Goal: Navigation & Orientation: Find specific page/section

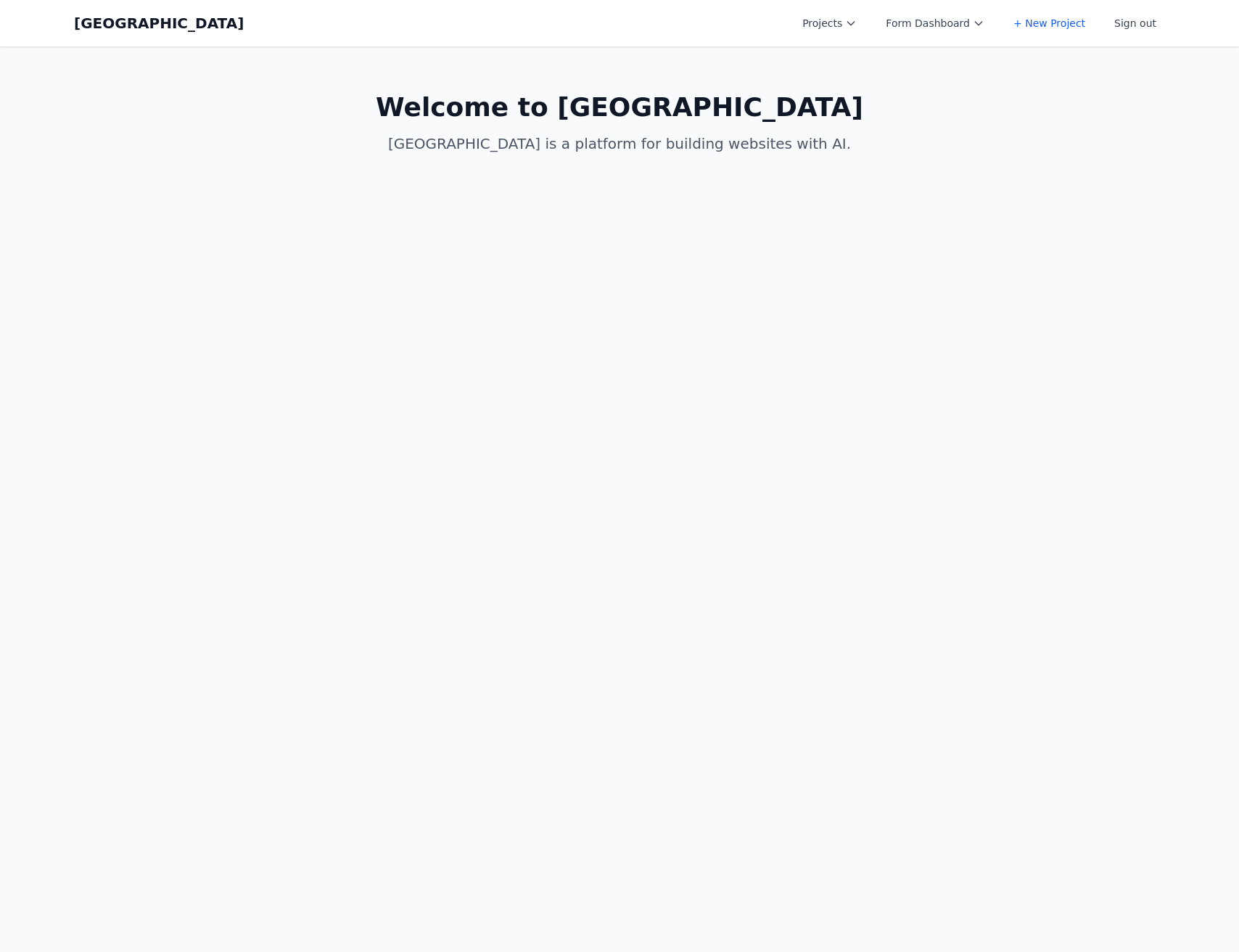
click at [857, 22] on icon at bounding box center [851, 23] width 11 height 11
drag, startPoint x: 512, startPoint y: 100, endPoint x: 419, endPoint y: 78, distance: 95.6
click at [512, 100] on h1 "Welcome to [GEOGRAPHIC_DATA]" at bounding box center [620, 107] width 558 height 29
click at [817, 21] on button "Projects" at bounding box center [830, 23] width 72 height 26
click at [810, 66] on link "Albany Physical Therapy" at bounding box center [875, 58] width 162 height 26
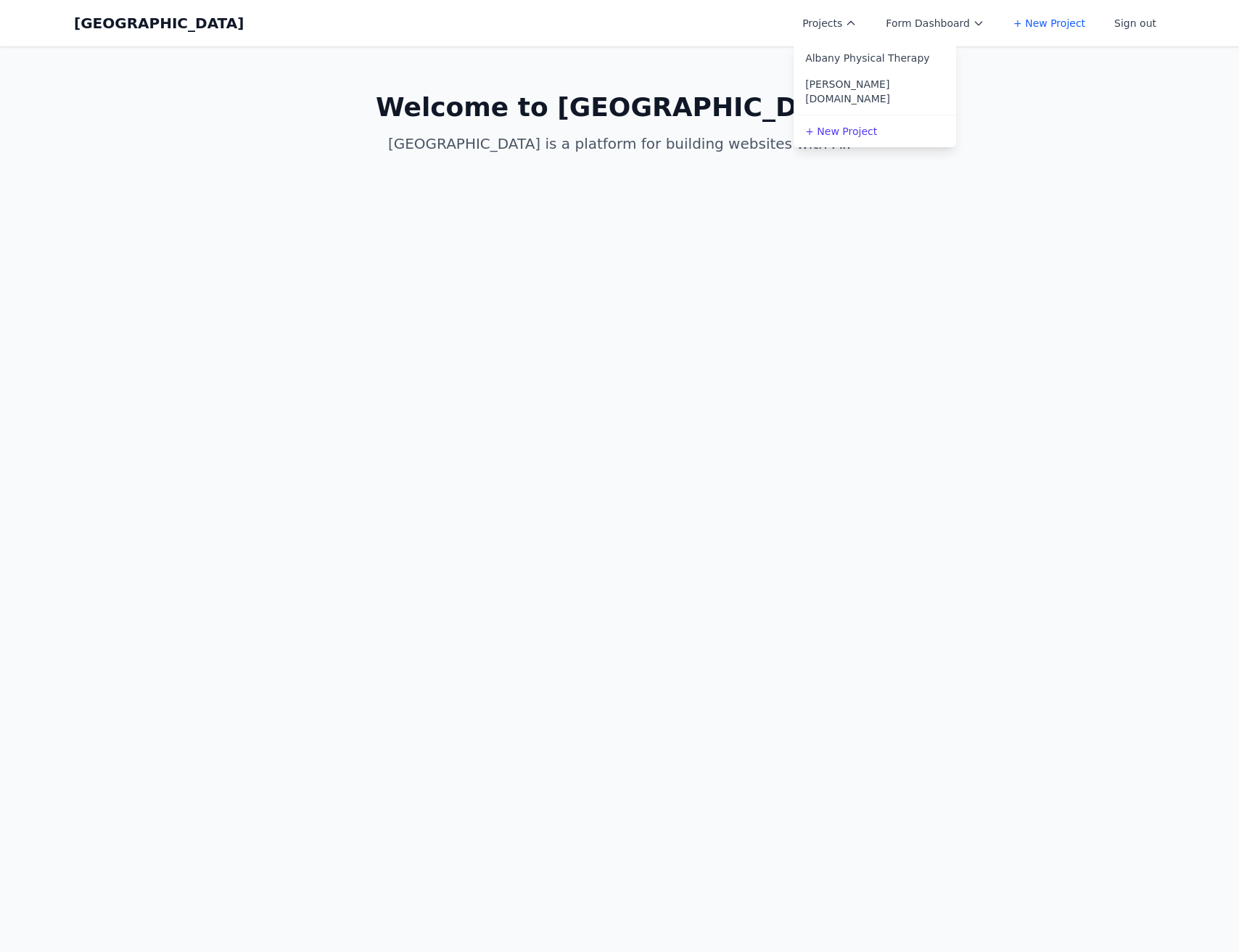
click at [963, 32] on button "Form Dashboard" at bounding box center [936, 23] width 116 height 26
click at [929, 22] on button "Form Dashboard" at bounding box center [936, 23] width 116 height 26
click at [935, 31] on button "Form Dashboard" at bounding box center [936, 23] width 116 height 26
click at [935, 56] on link "Albany Physical Therapy" at bounding box center [958, 58] width 162 height 26
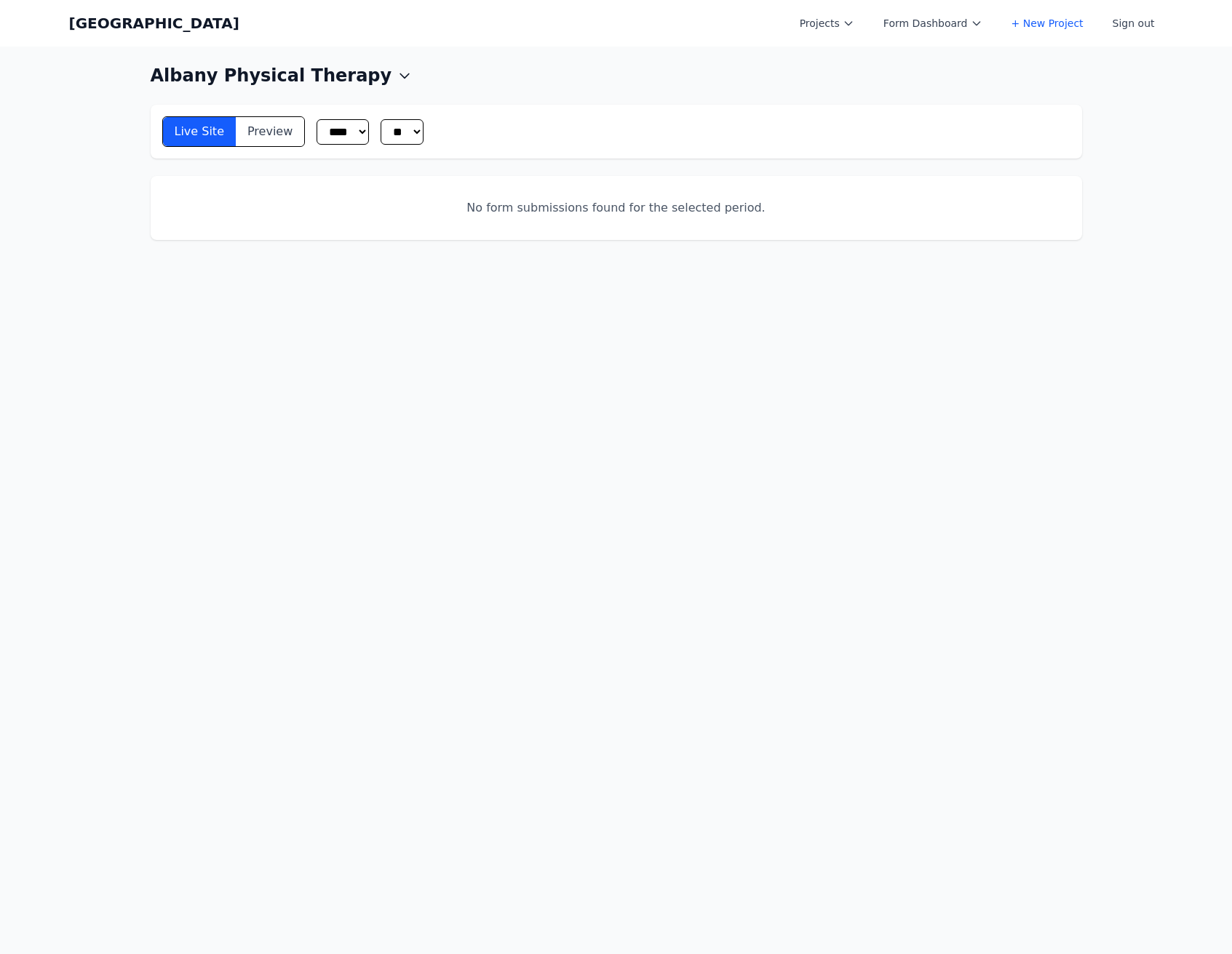
click at [255, 127] on button "Preview" at bounding box center [269, 131] width 69 height 29
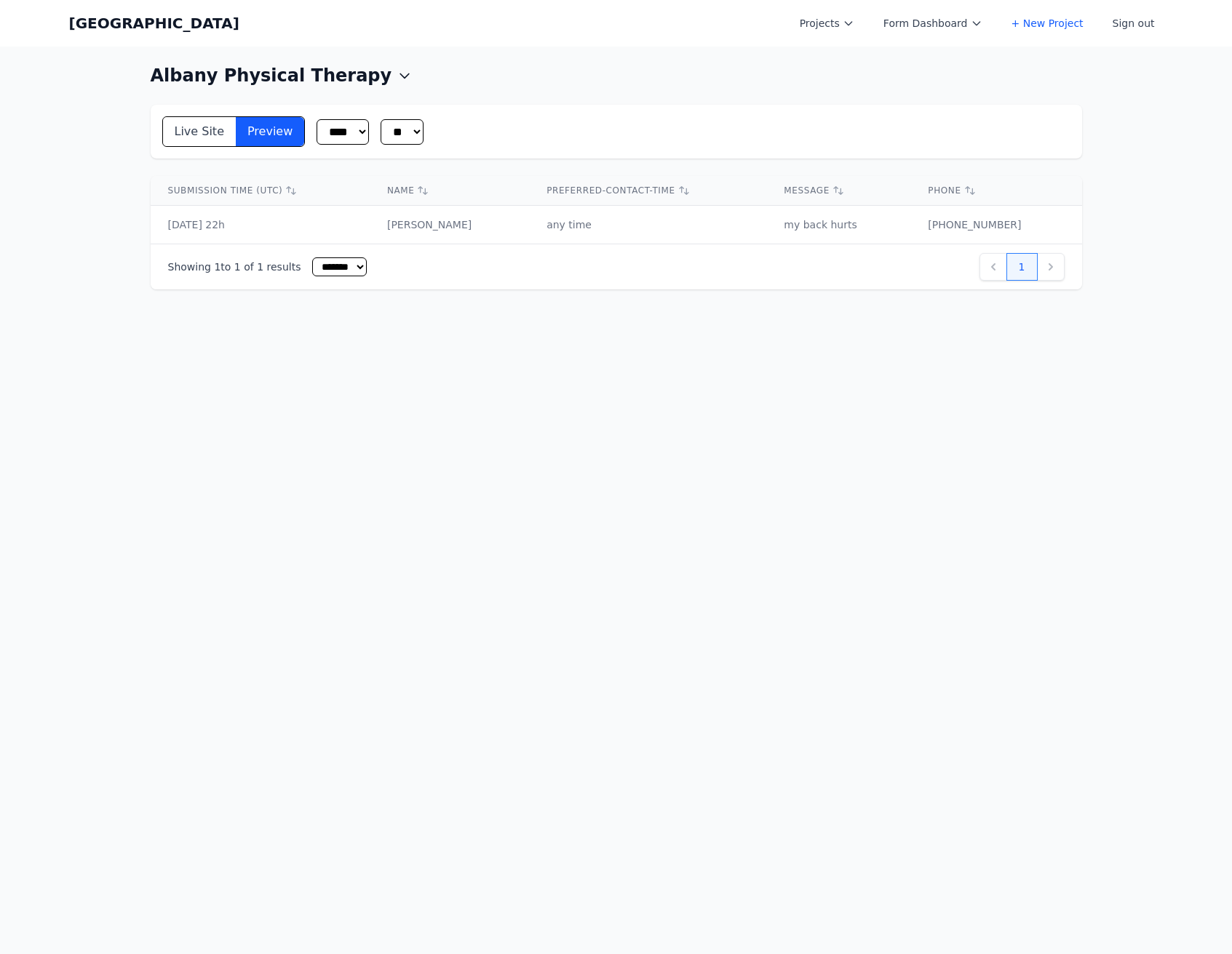
click at [183, 134] on button "Live Site" at bounding box center [199, 131] width 72 height 29
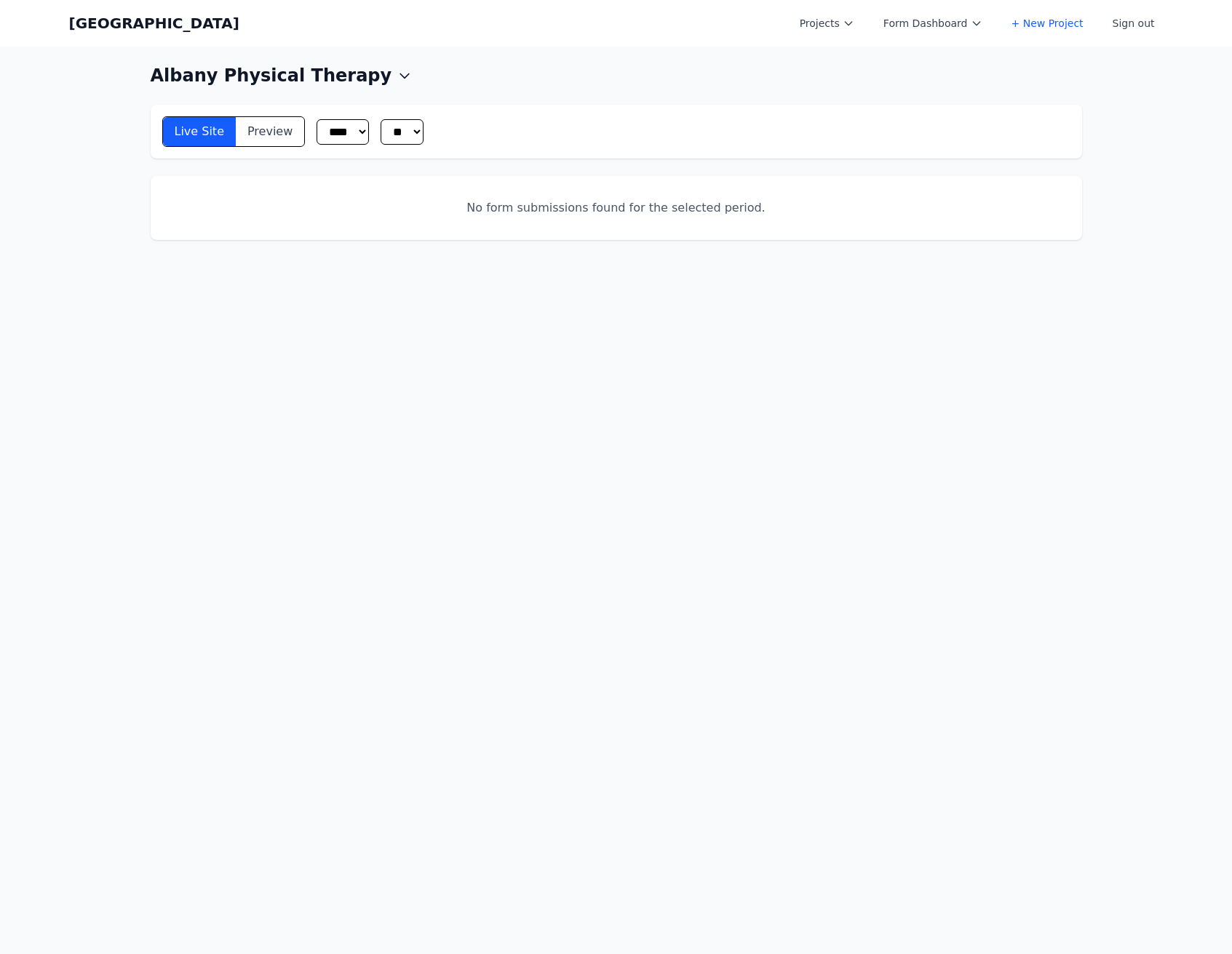
click at [248, 134] on button "Preview" at bounding box center [269, 131] width 69 height 29
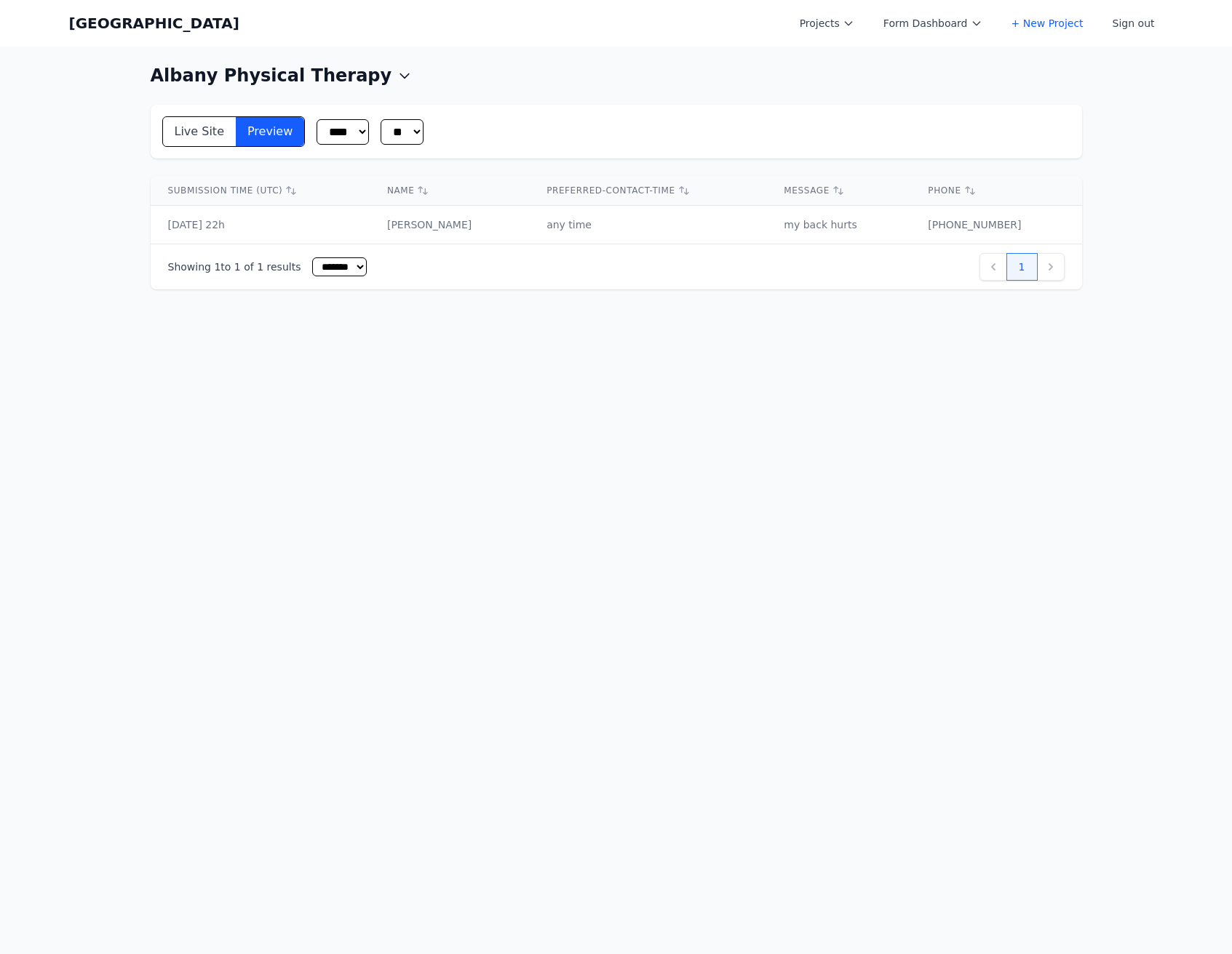
click at [235, 130] on button "Preview" at bounding box center [269, 131] width 69 height 29
click at [207, 128] on button "Live Site" at bounding box center [199, 131] width 72 height 29
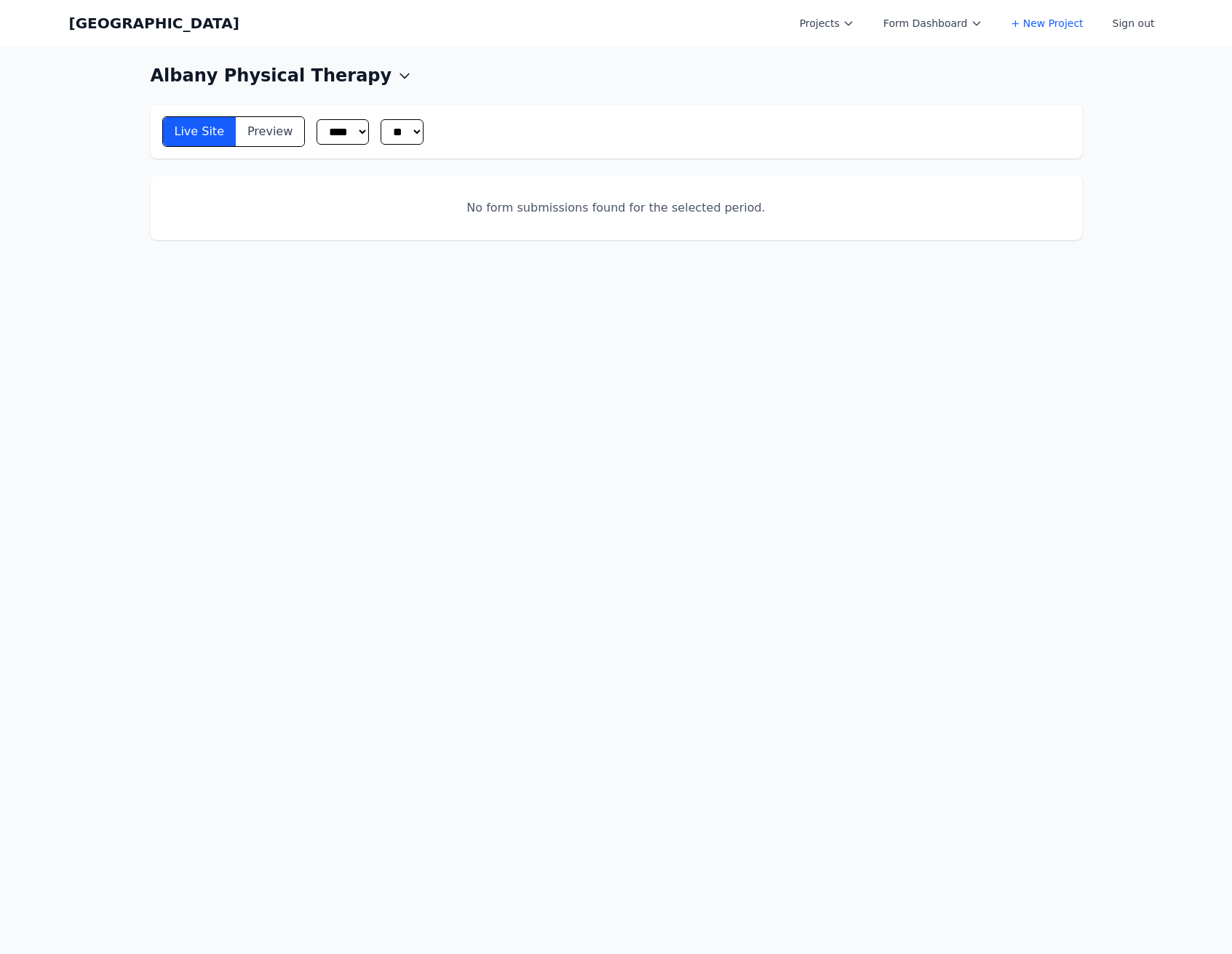
click at [235, 133] on button "Preview" at bounding box center [269, 131] width 69 height 29
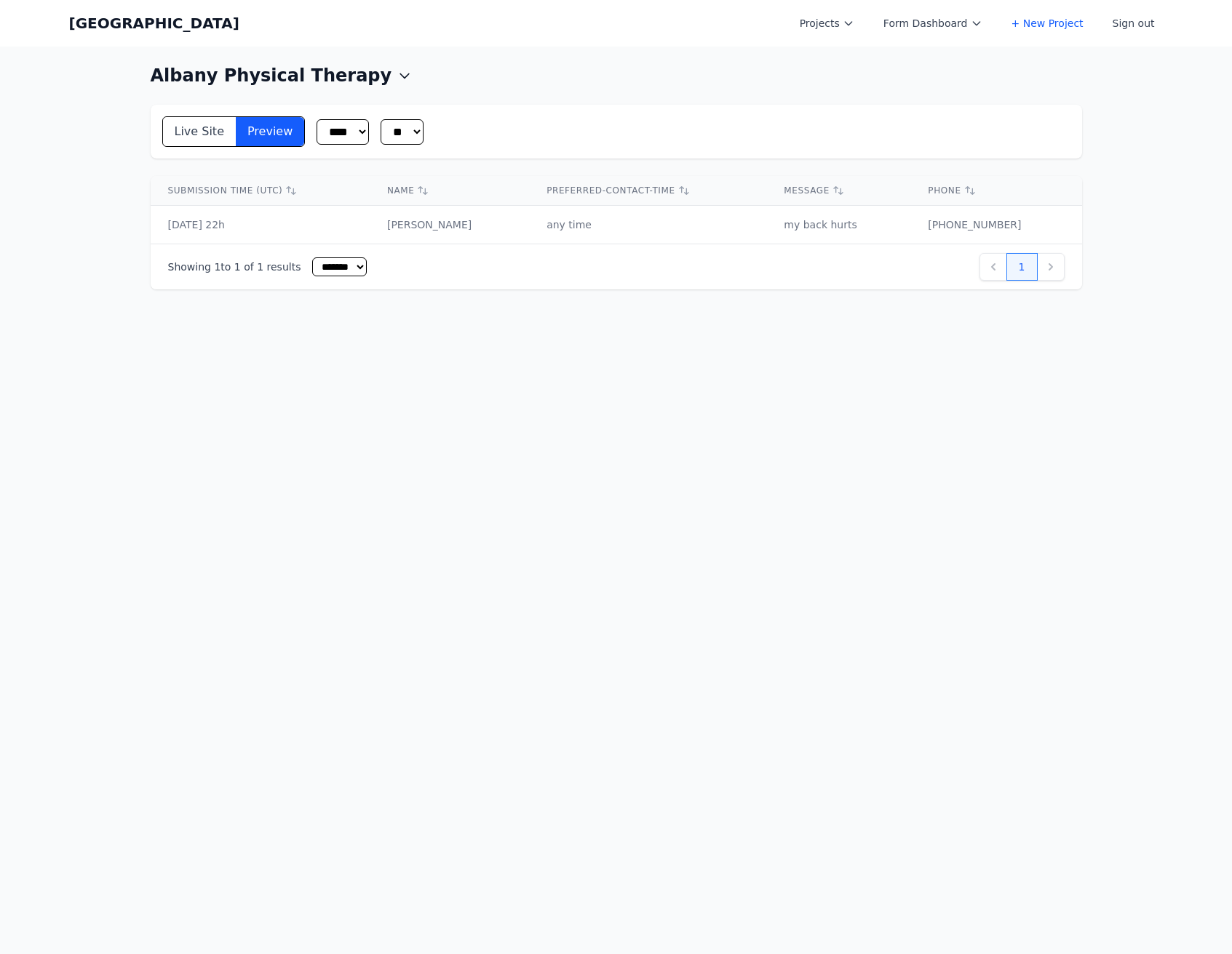
click at [345, 84] on button "Albany Physical Therapy" at bounding box center [281, 75] width 262 height 24
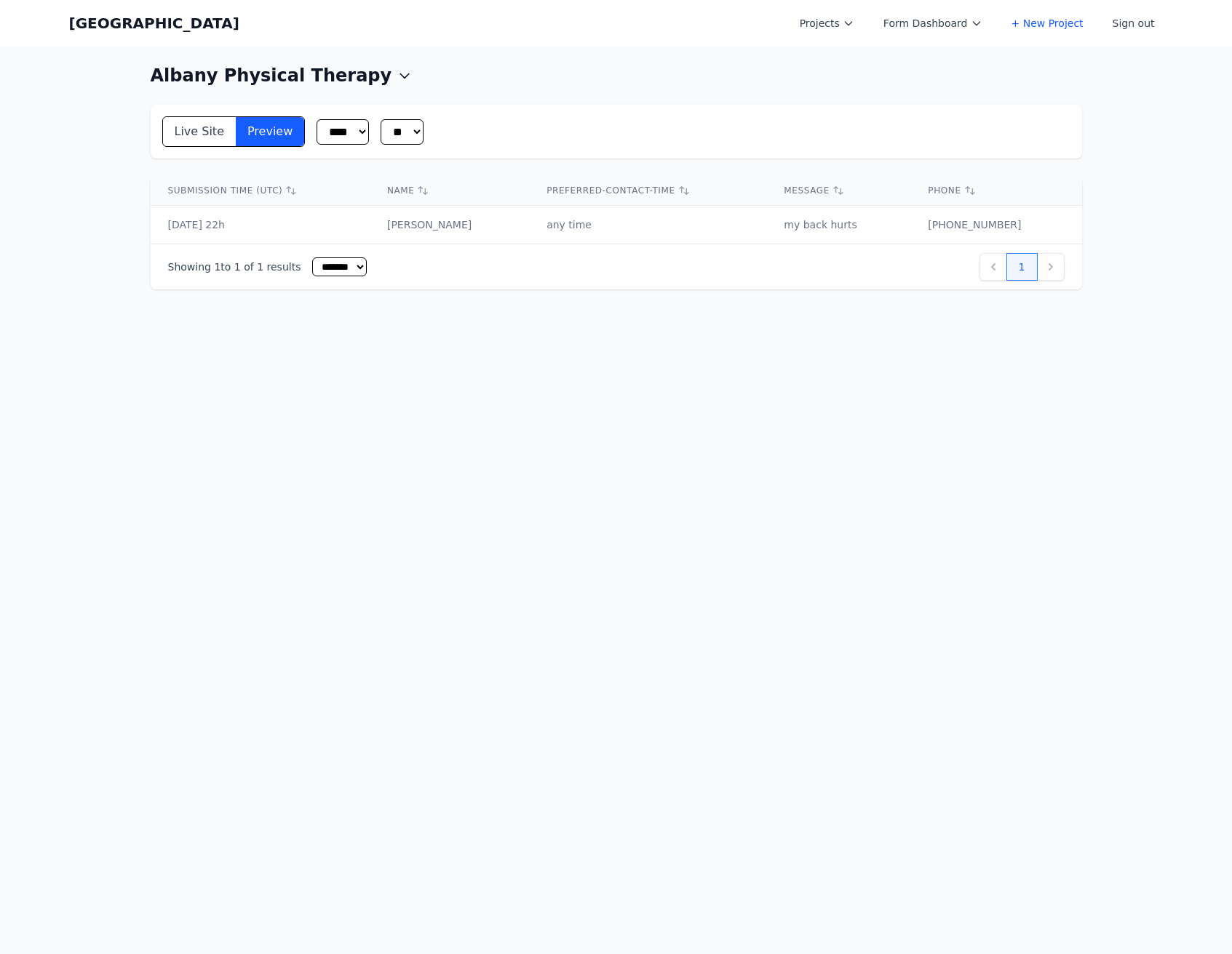
click at [345, 84] on button "Albany Physical Therapy" at bounding box center [281, 75] width 262 height 24
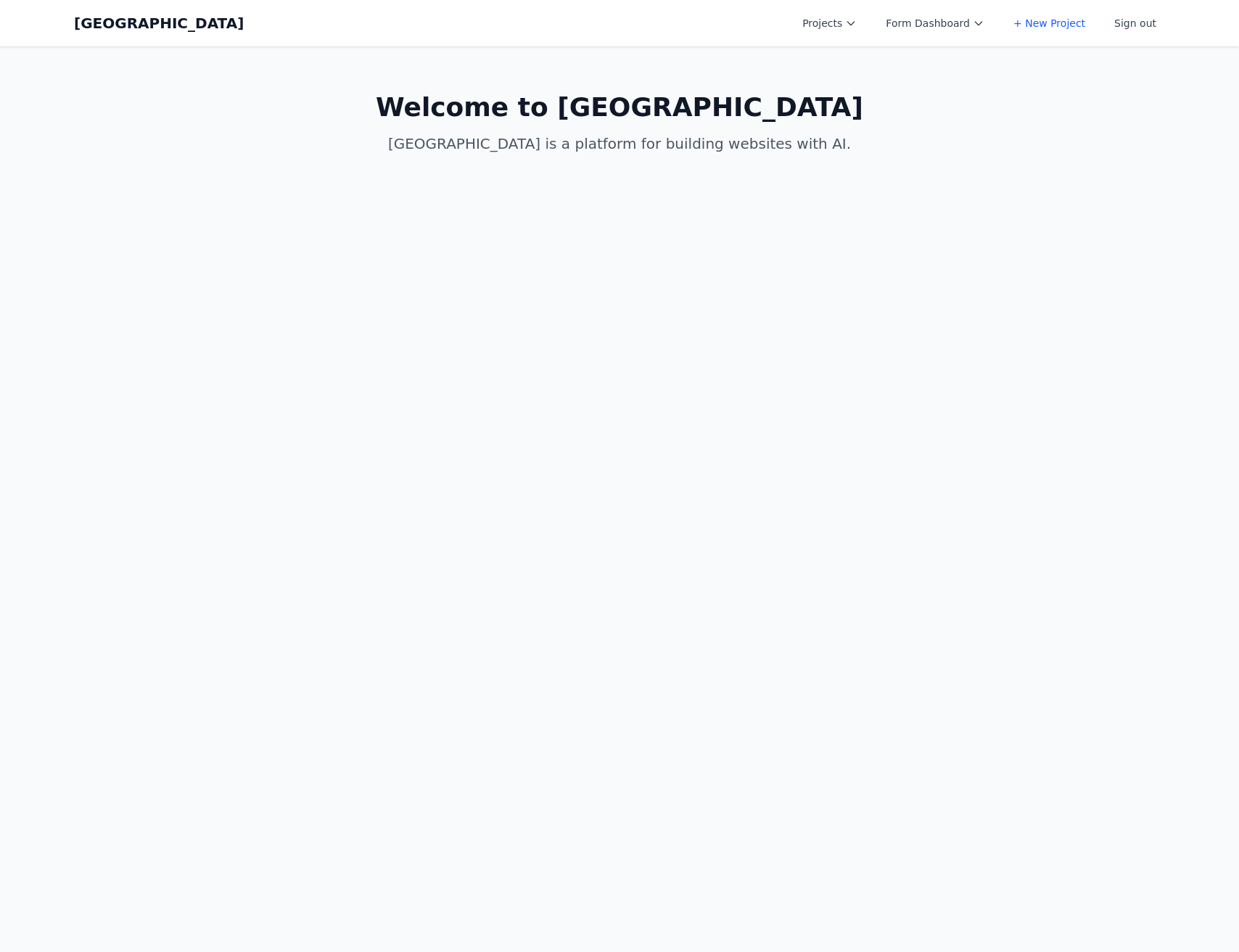
click at [848, 25] on button "Projects" at bounding box center [830, 23] width 72 height 26
drag, startPoint x: 931, startPoint y: 20, endPoint x: 929, endPoint y: 36, distance: 16.1
click at [931, 20] on button "Form Dashboard" at bounding box center [936, 23] width 116 height 26
click at [922, 53] on link "Albany Physical Therapy" at bounding box center [958, 58] width 162 height 26
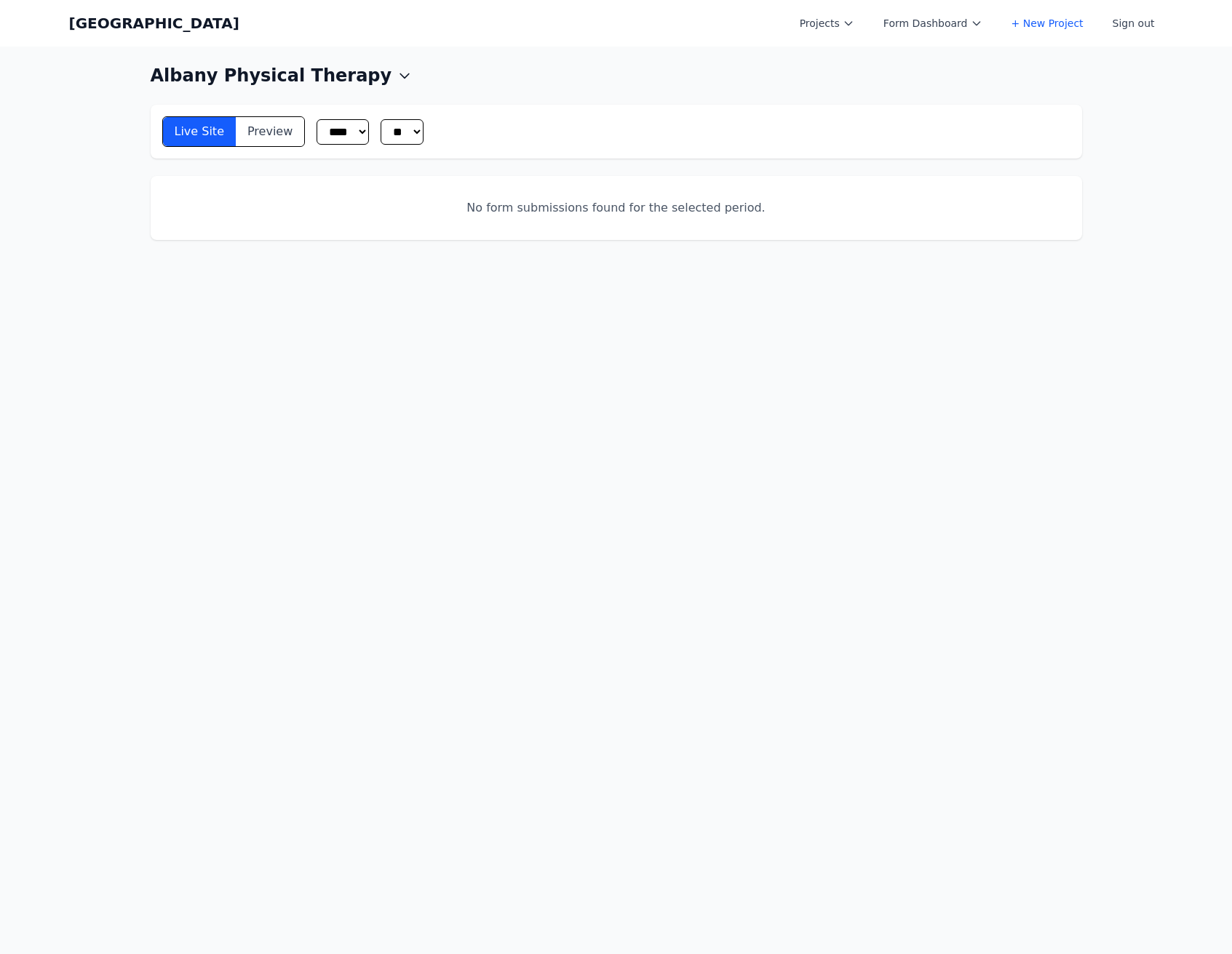
click at [264, 136] on button "Preview" at bounding box center [269, 131] width 69 height 29
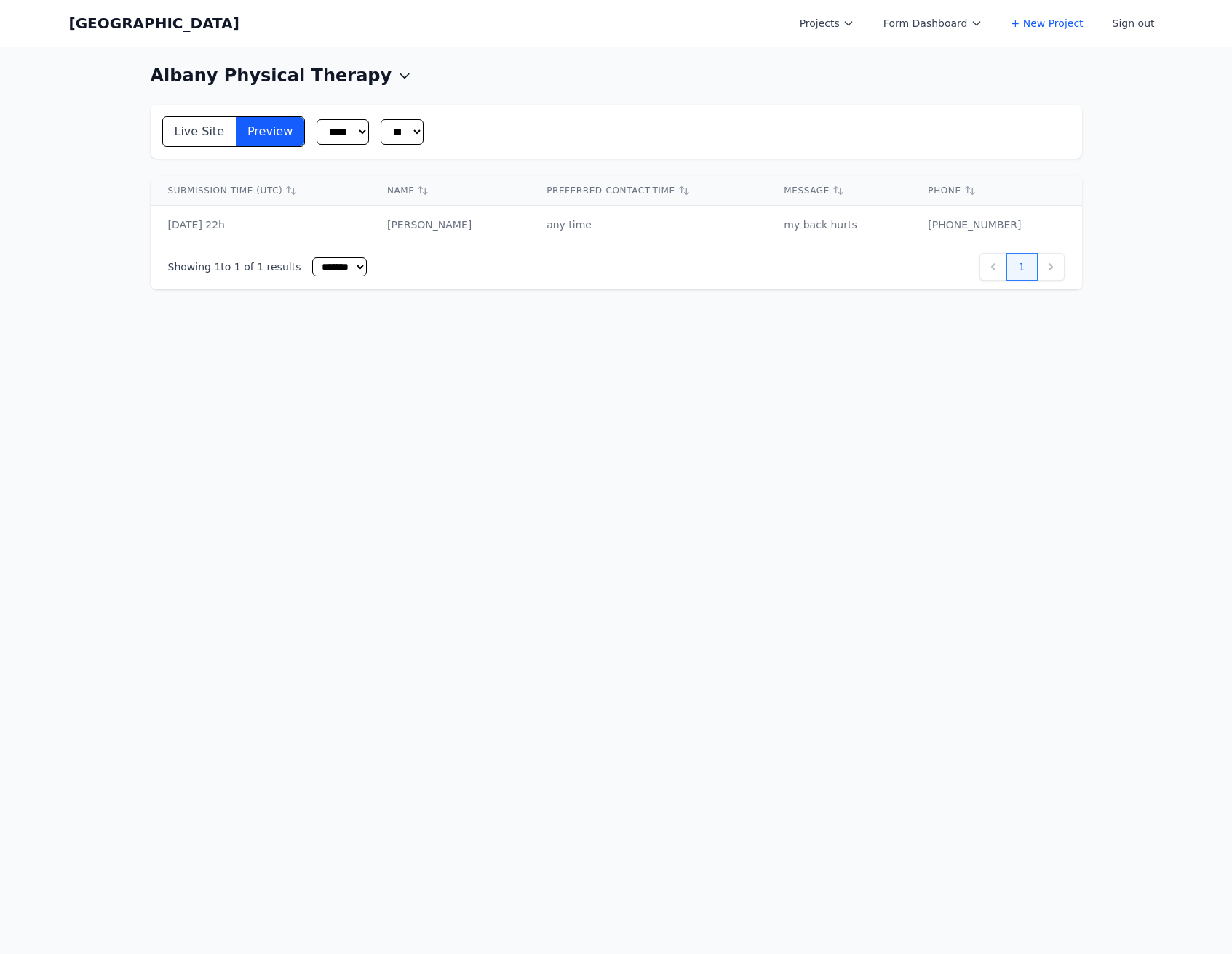
click at [985, 79] on div "Albany Physical Therapy" at bounding box center [616, 75] width 932 height 24
click at [805, 22] on button "Projects" at bounding box center [826, 24] width 72 height 26
click at [826, 91] on link "[PERSON_NAME][DOMAIN_NAME]" at bounding box center [872, 91] width 163 height 40
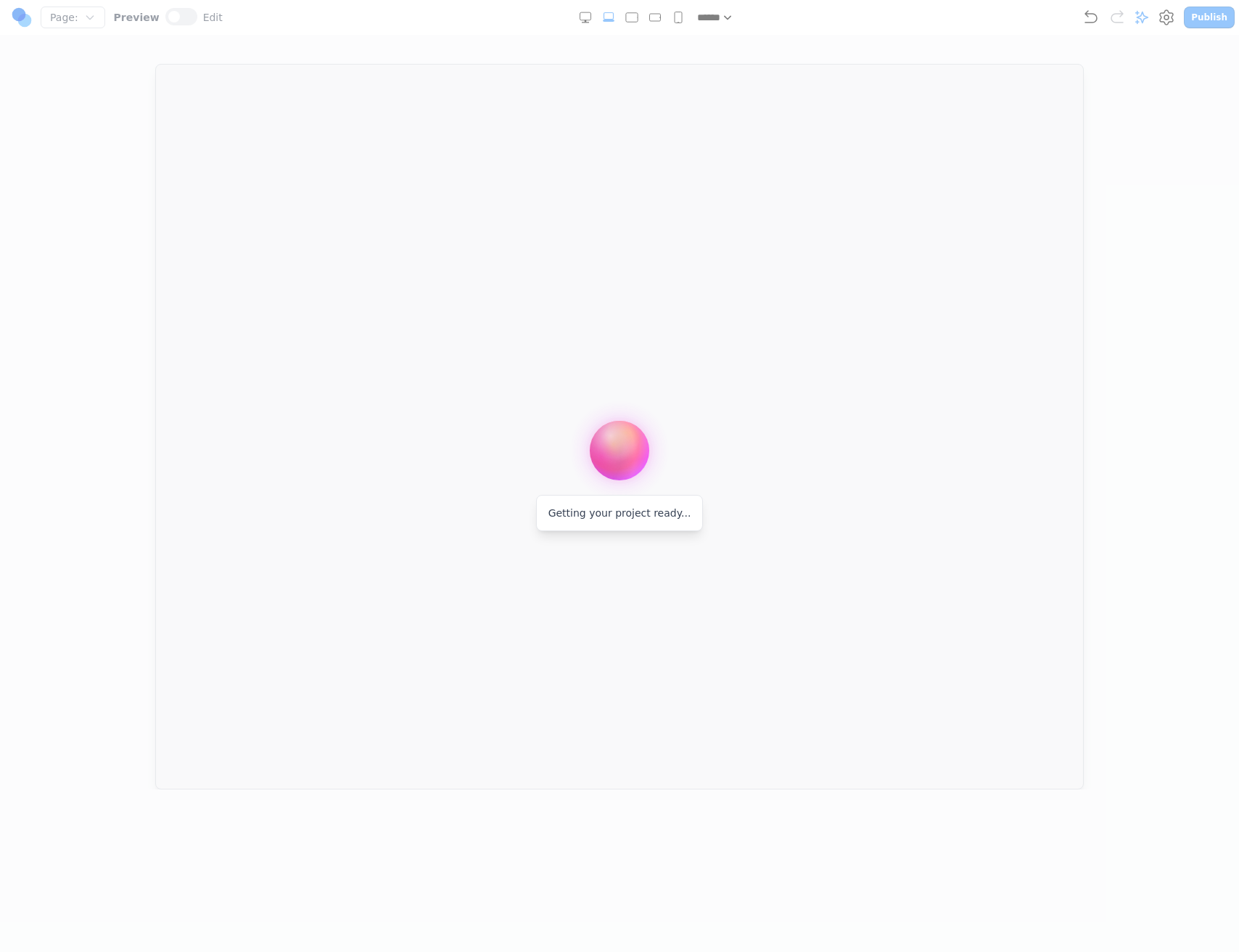
click at [161, 218] on div at bounding box center [620, 476] width 1239 height 952
